Goal: Find contact information: Obtain details needed to contact an individual or organization

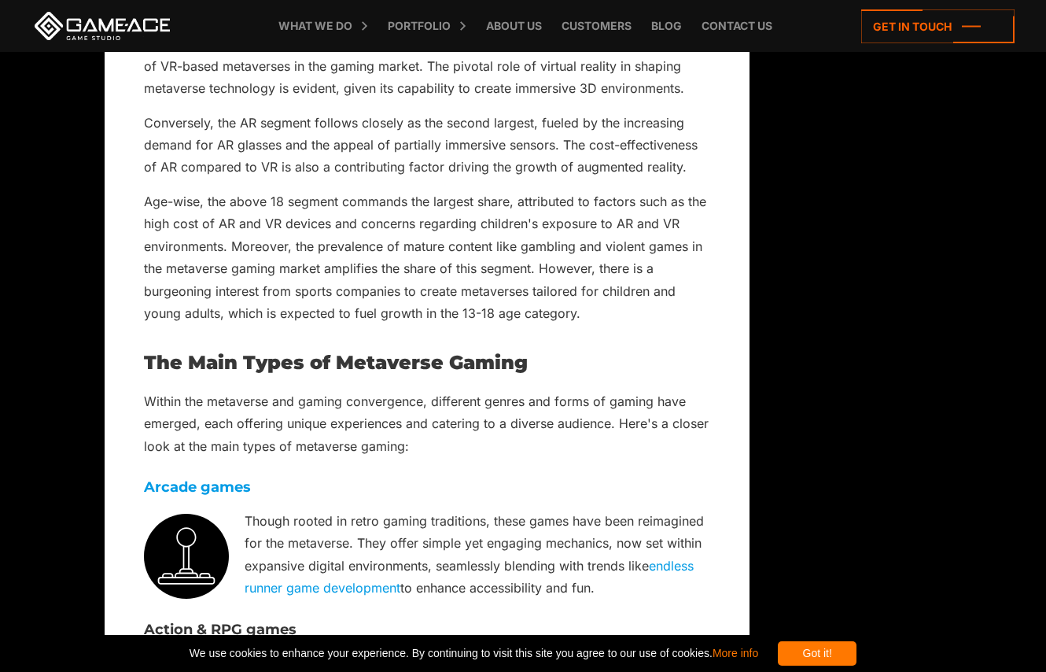
scroll to position [320, 0]
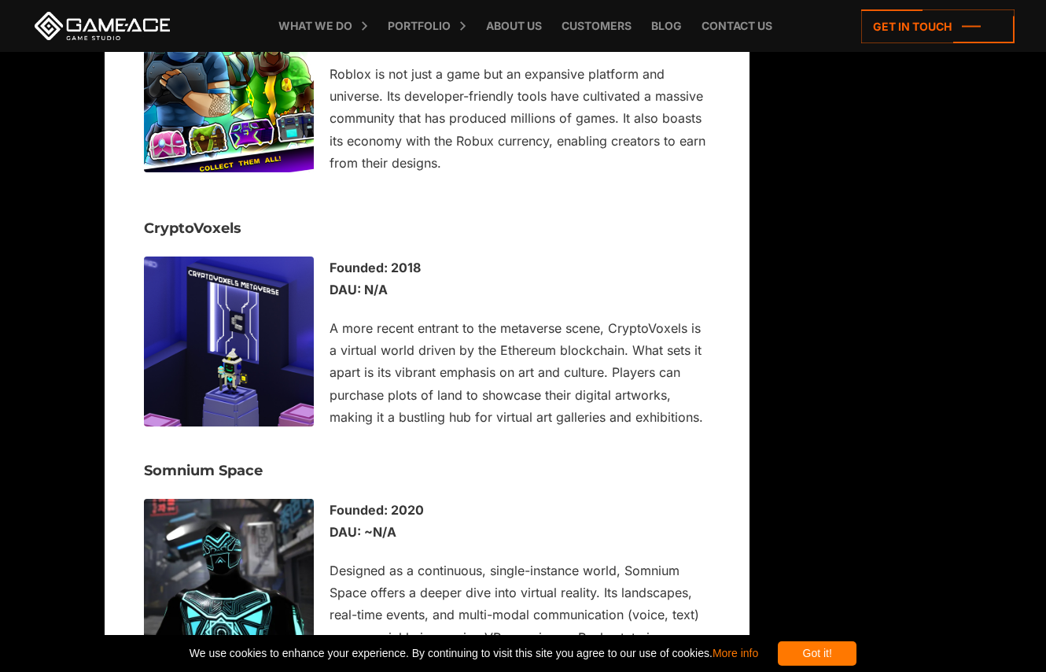
scroll to position [8180, 0]
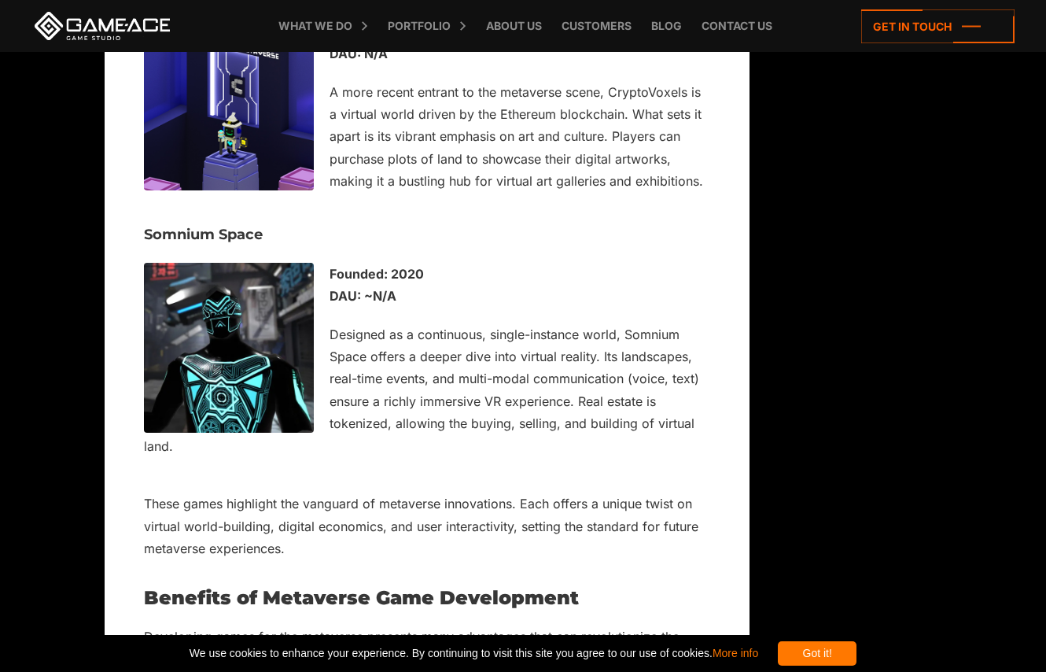
click at [0, 0] on link "Get In Touch" at bounding box center [0, 0] width 0 height 0
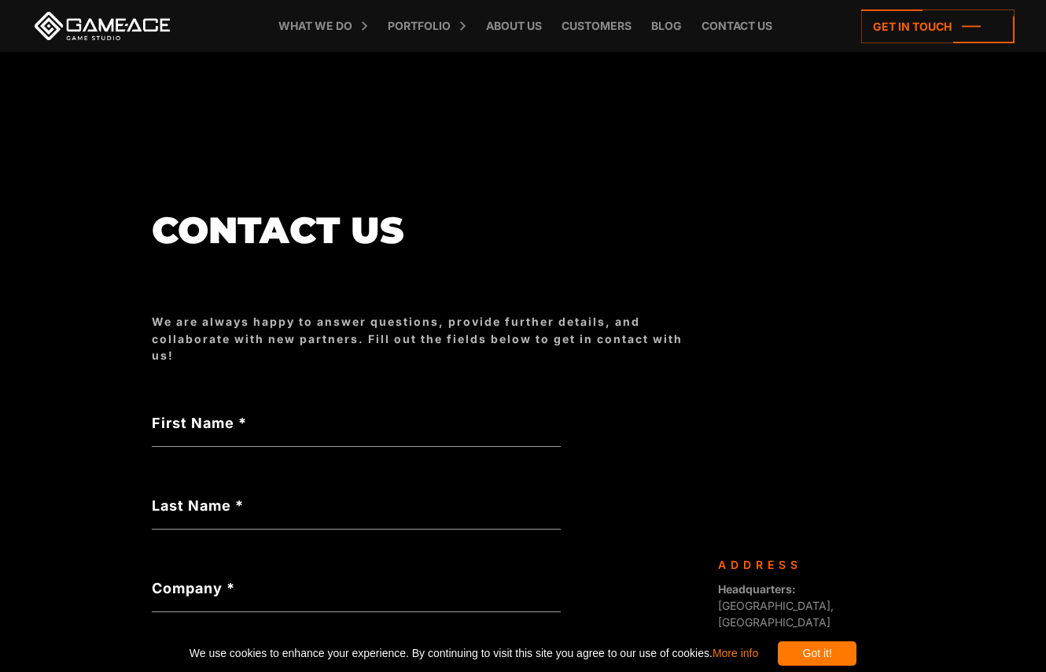
click at [175, 577] on label "Company *" at bounding box center [356, 587] width 409 height 21
click at [175, 576] on input "Company *" at bounding box center [356, 594] width 409 height 36
